Goal: Find specific page/section: Find specific page/section

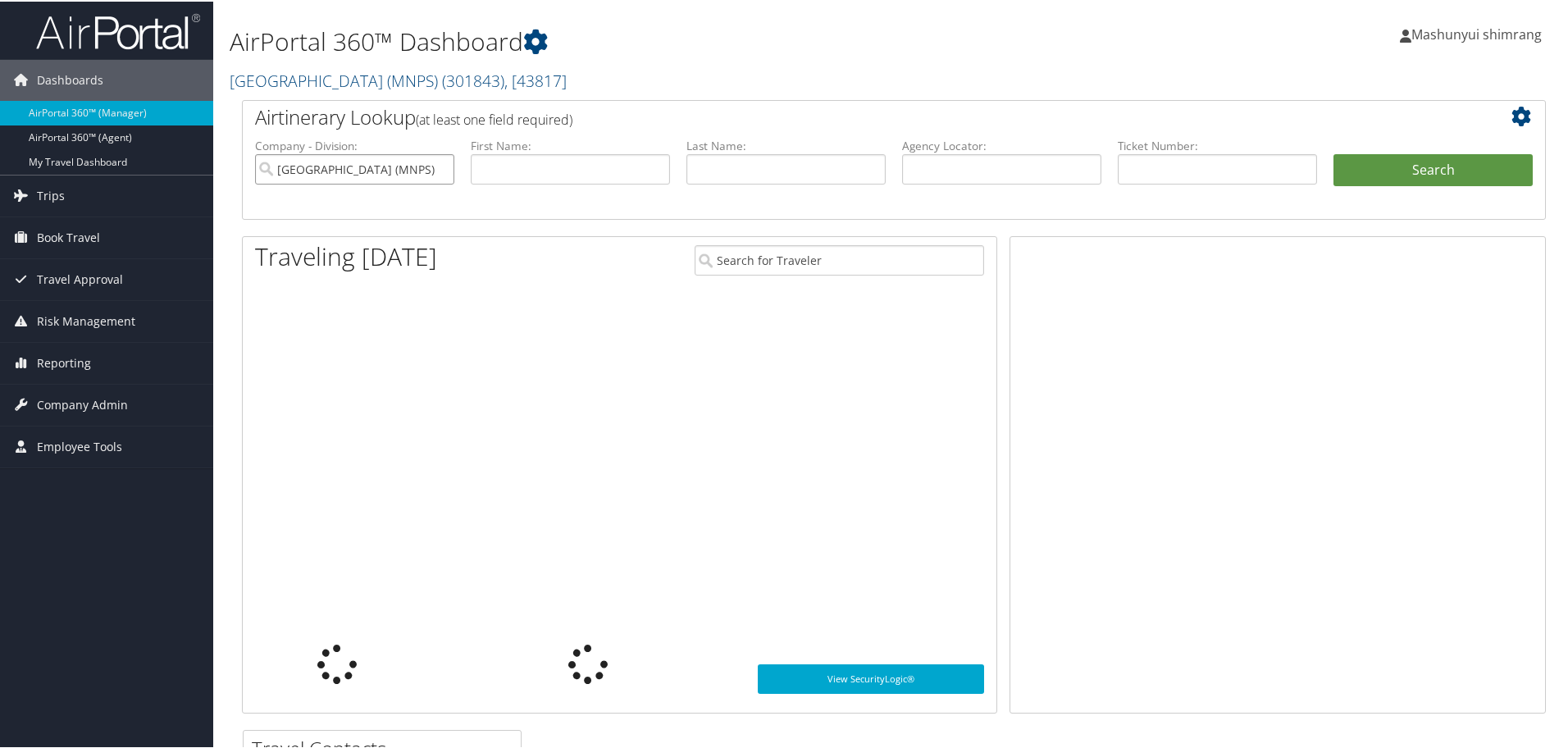
click at [443, 167] on input "[GEOGRAPHIC_DATA] (MNPS)" at bounding box center [354, 168] width 199 height 31
drag, startPoint x: 515, startPoint y: 167, endPoint x: 544, endPoint y: 167, distance: 29.0
click at [515, 167] on input "text" at bounding box center [570, 168] width 199 height 31
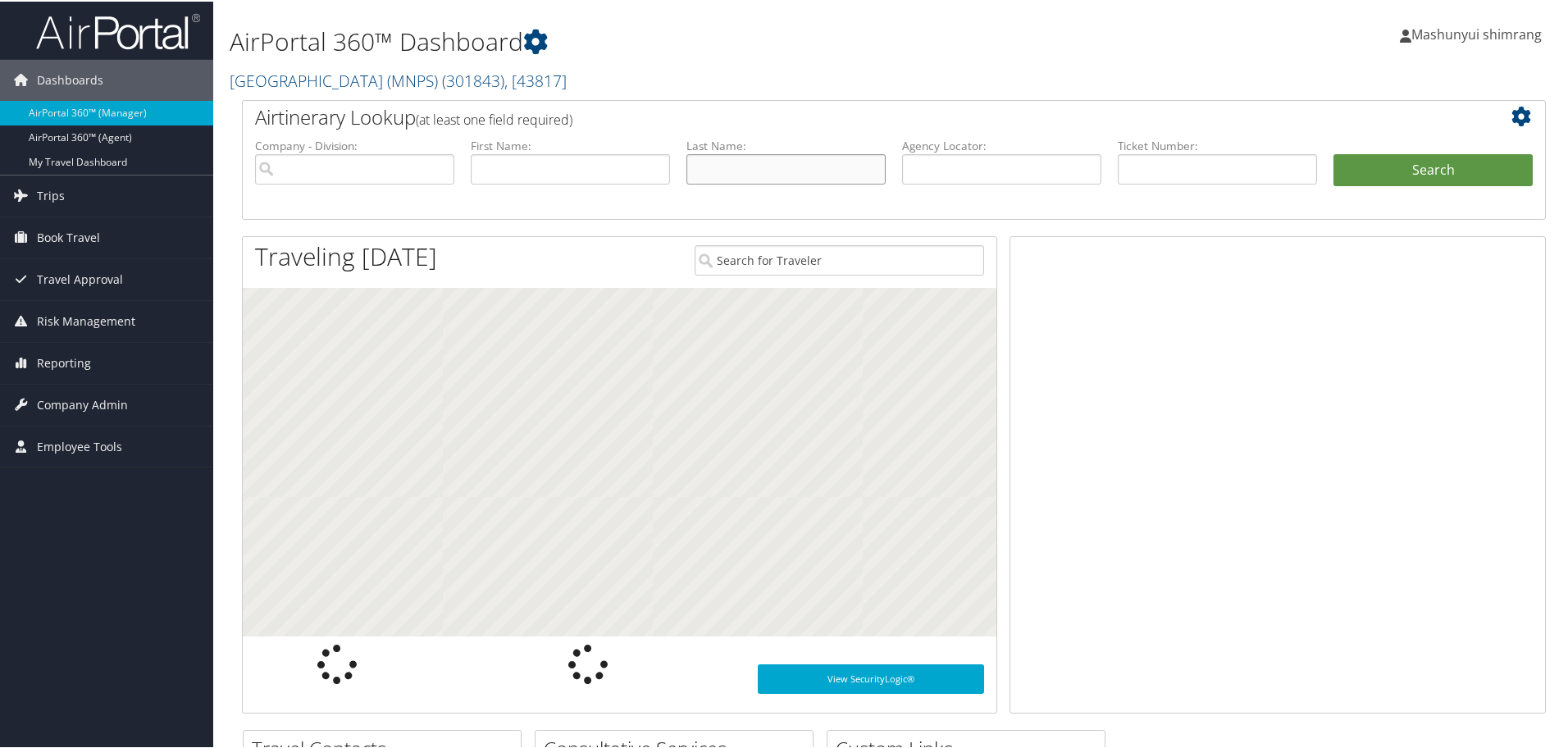
click at [699, 165] on input "text" at bounding box center [786, 168] width 199 height 31
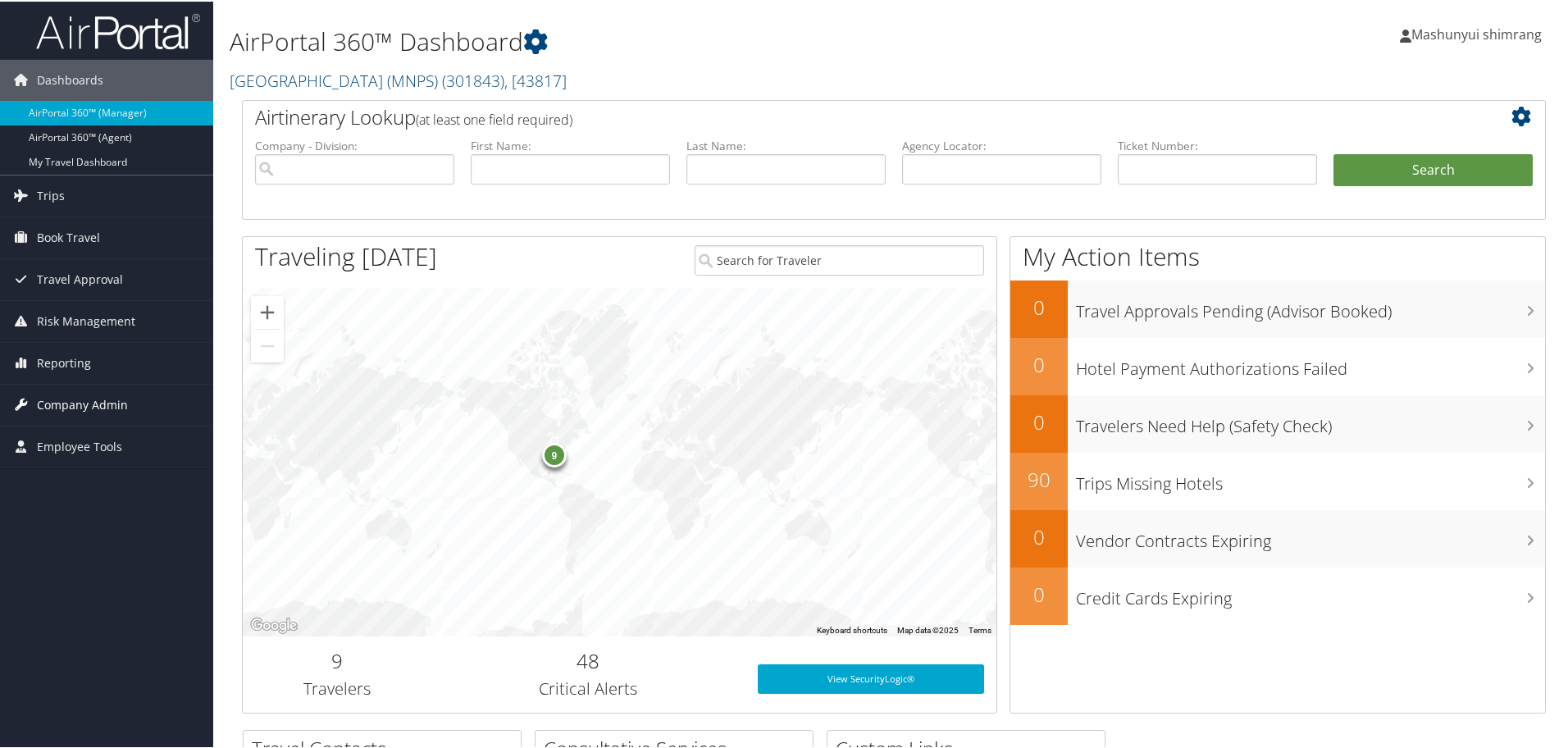
click at [79, 406] on span "Company Admin" at bounding box center [82, 403] width 91 height 41
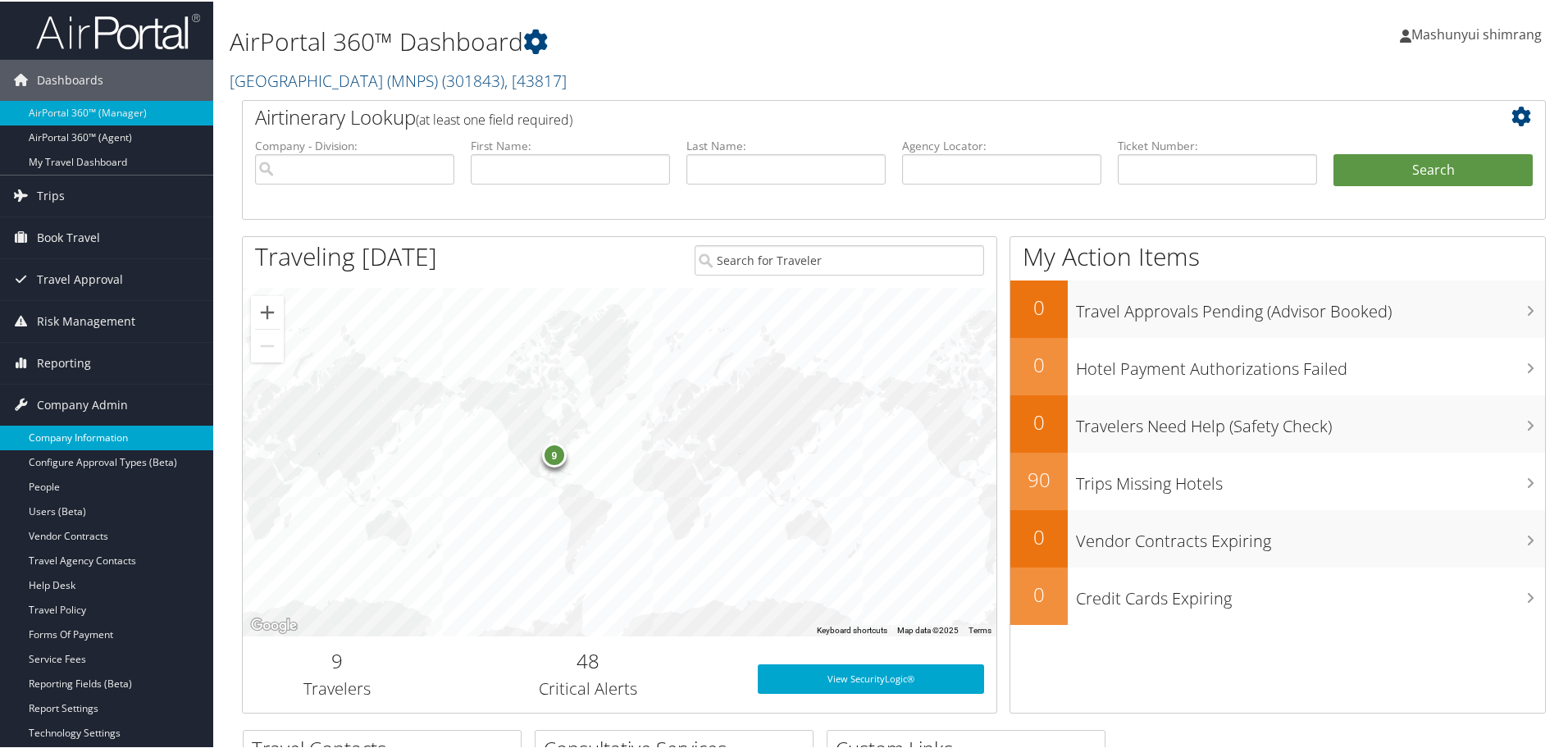
click at [92, 435] on link "Company Information" at bounding box center [106, 437] width 213 height 25
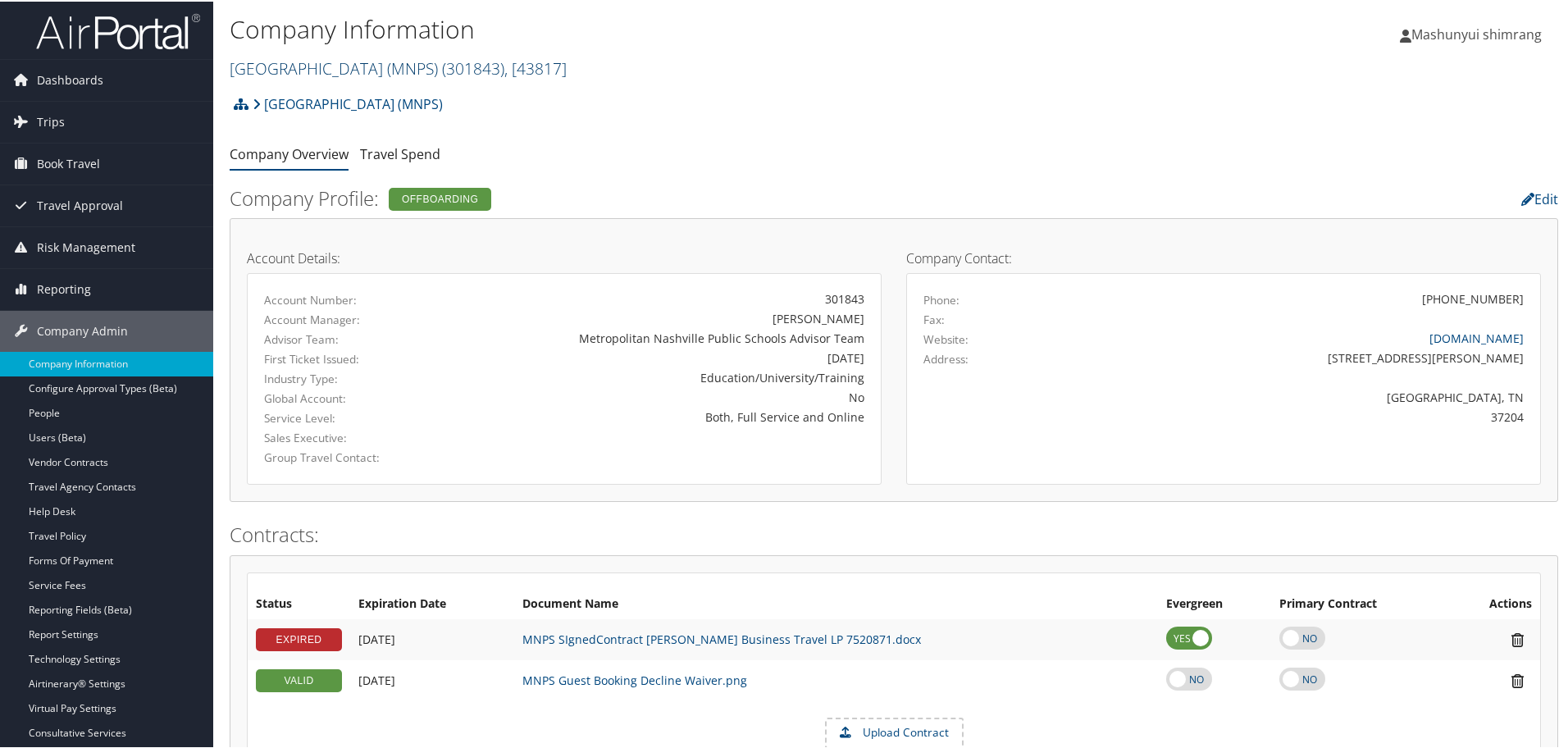
click at [470, 67] on link "[GEOGRAPHIC_DATA] (MNPS) ( 301843 ) , [ 43817 ]" at bounding box center [398, 66] width 337 height 22
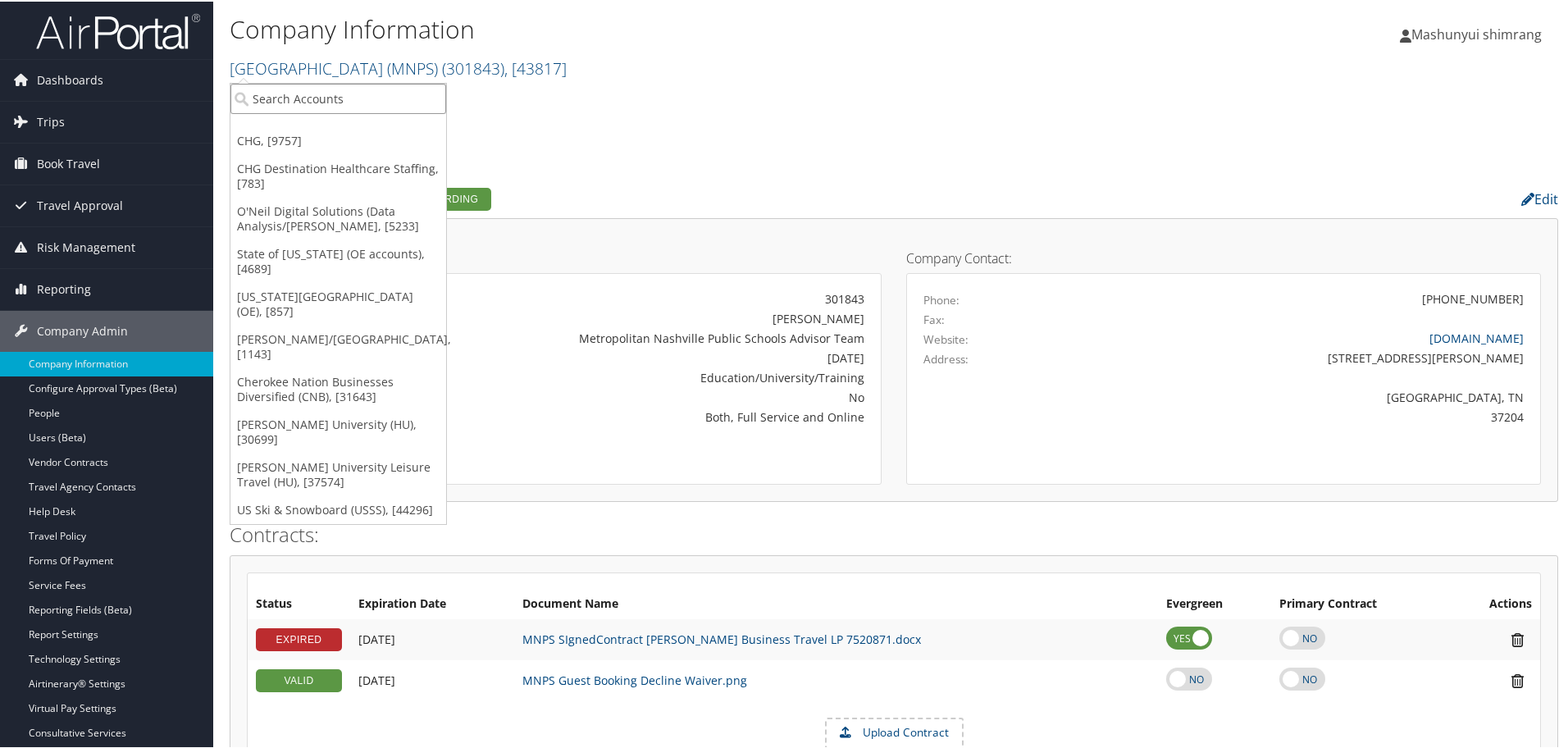
click at [335, 101] on input "search" at bounding box center [339, 97] width 216 height 31
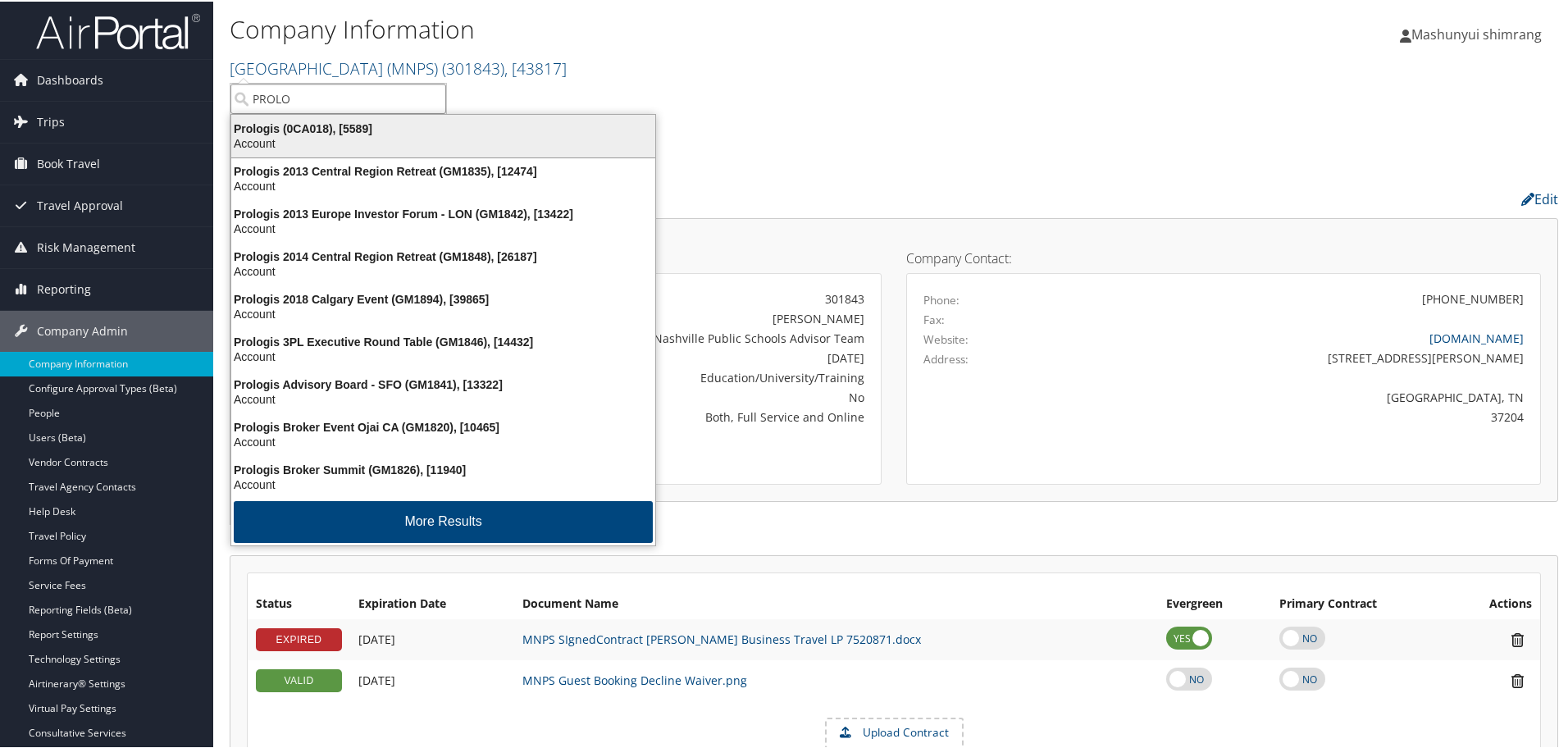
type input "PROLO"
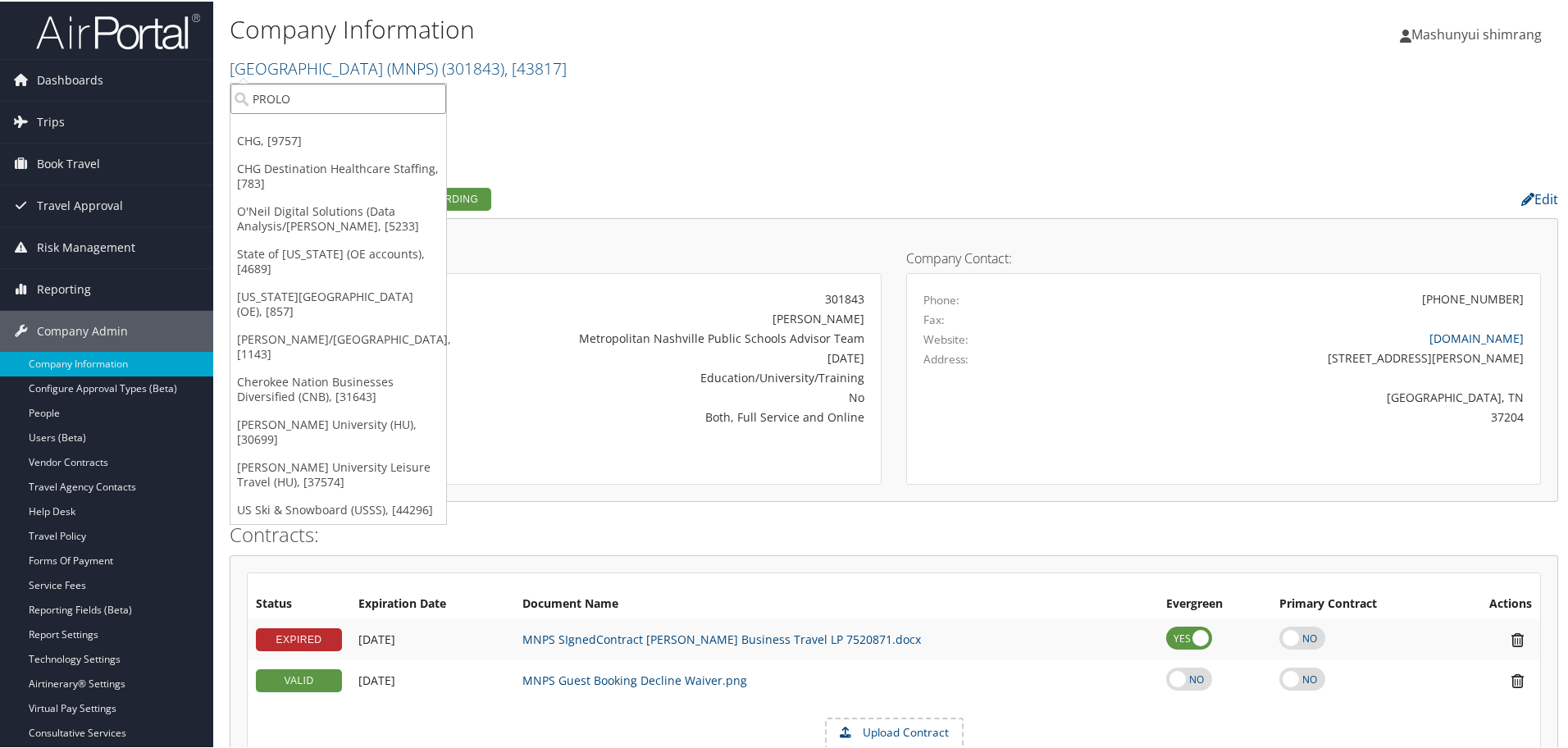
drag, startPoint x: 431, startPoint y: 99, endPoint x: 693, endPoint y: 183, distance: 275.1
click at [431, 99] on input "PROLO" at bounding box center [339, 97] width 216 height 31
click at [573, 155] on ul "Company Overview Travel Spend" at bounding box center [894, 154] width 1328 height 30
